Goal: Navigation & Orientation: Find specific page/section

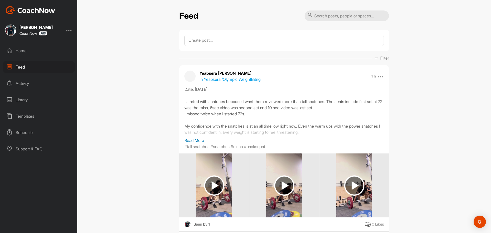
click at [203, 139] on p "Read More" at bounding box center [284, 140] width 200 height 6
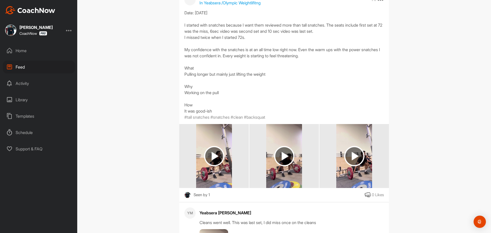
scroll to position [77, 0]
click at [218, 155] on img at bounding box center [214, 156] width 20 height 20
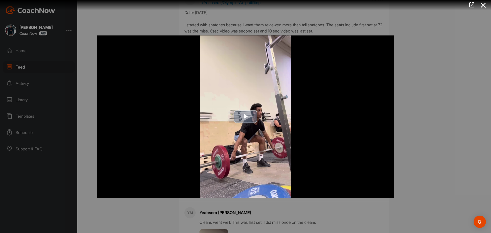
click at [237, 123] on img "Video Player" at bounding box center [245, 116] width 297 height 162
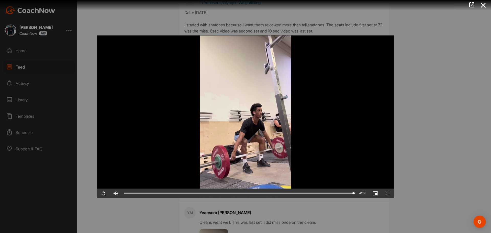
click at [439, 115] on div at bounding box center [245, 116] width 491 height 233
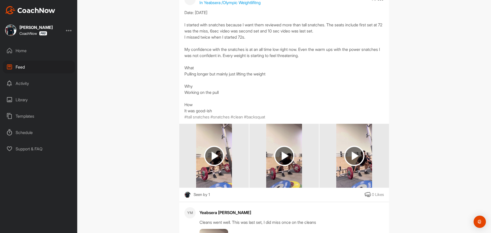
click at [301, 156] on div at bounding box center [284, 156] width 70 height 64
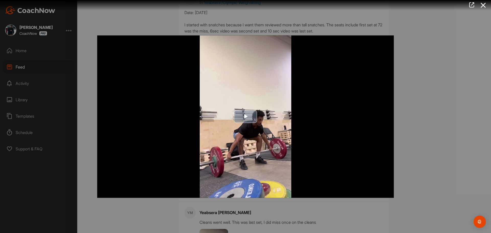
drag, startPoint x: 290, startPoint y: 138, endPoint x: 286, endPoint y: 137, distance: 4.5
click at [290, 138] on img "Video Player" at bounding box center [245, 116] width 297 height 162
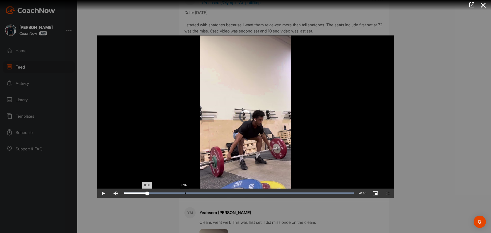
click at [186, 196] on div "Loaded : 100.00% 0:02 0:00" at bounding box center [239, 193] width 235 height 9
click at [438, 135] on div at bounding box center [245, 116] width 491 height 233
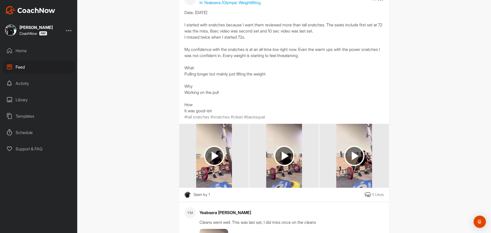
click at [340, 142] on img at bounding box center [354, 156] width 36 height 64
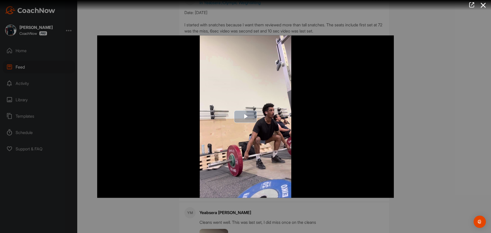
click at [300, 128] on img "Video Player" at bounding box center [245, 116] width 297 height 162
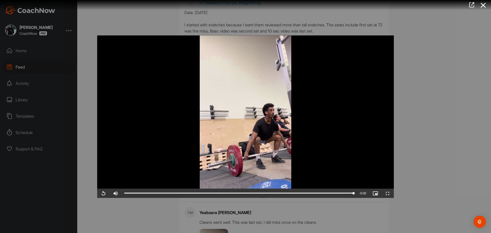
click at [427, 136] on div at bounding box center [245, 116] width 491 height 233
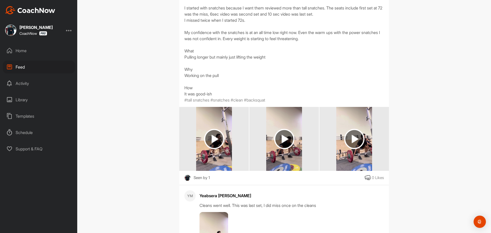
scroll to position [205, 0]
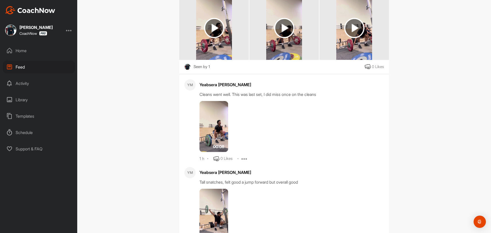
click at [215, 120] on img at bounding box center [214, 126] width 29 height 51
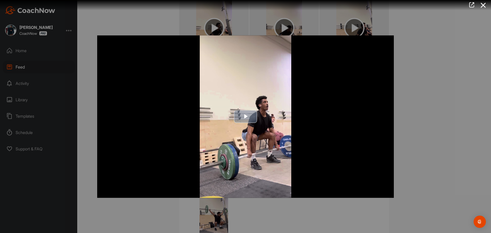
click at [264, 117] on img "Video Player" at bounding box center [245, 116] width 297 height 162
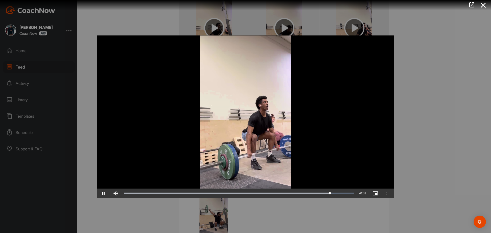
click at [454, 122] on div at bounding box center [245, 116] width 491 height 233
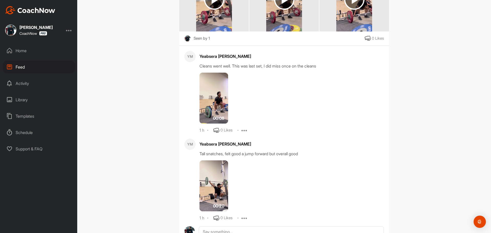
scroll to position [153, 0]
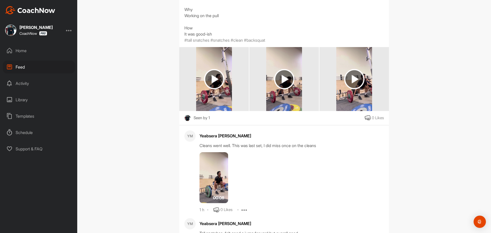
click at [50, 12] on img at bounding box center [30, 10] width 50 height 8
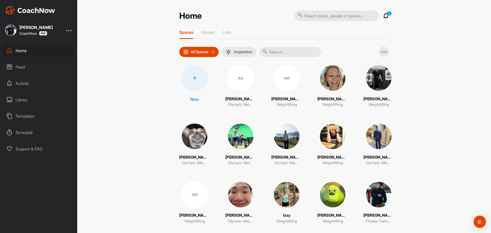
click at [387, 16] on icon at bounding box center [386, 16] width 6 height 6
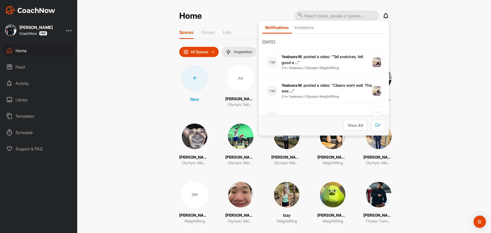
click at [387, 16] on icon at bounding box center [386, 16] width 6 height 6
